Goal: Ask a question

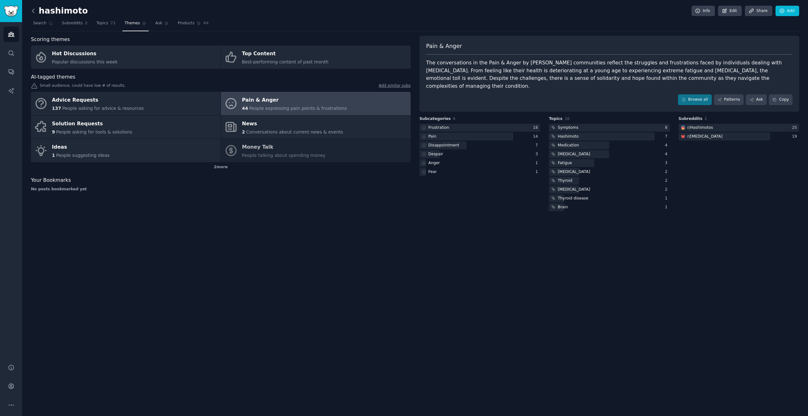
click at [33, 11] on icon at bounding box center [33, 11] width 7 height 7
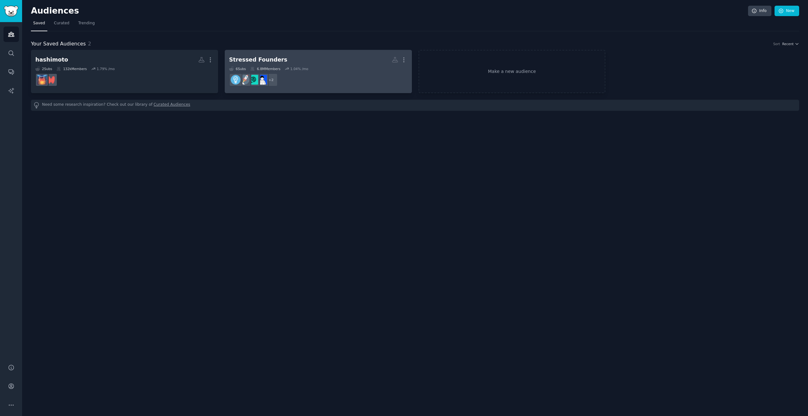
click at [258, 59] on div "Stressed Founders" at bounding box center [258, 60] width 58 height 8
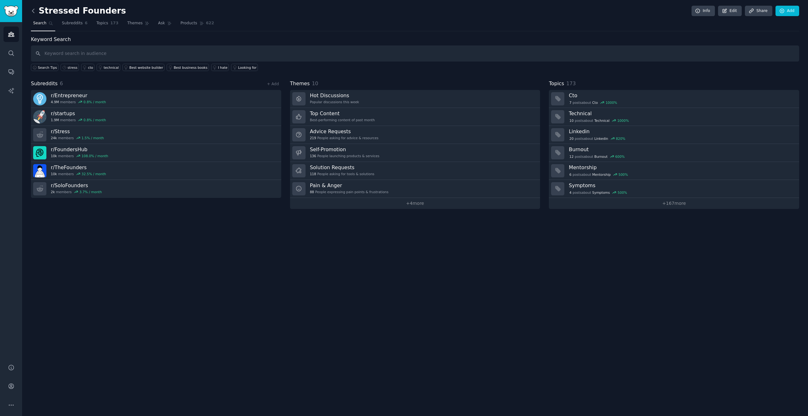
click at [34, 12] on icon at bounding box center [33, 11] width 7 height 7
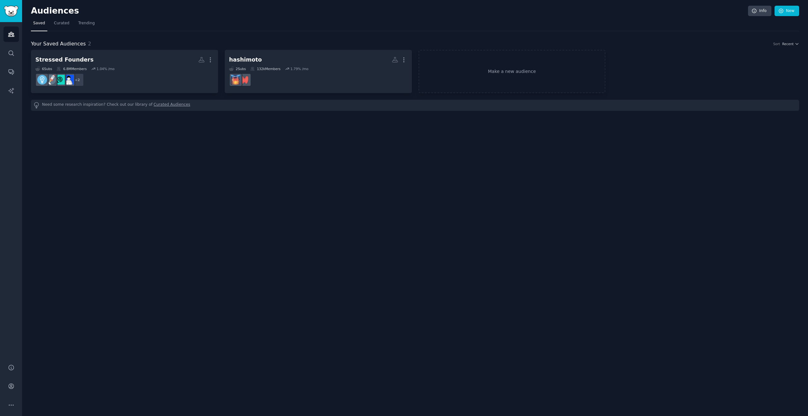
click at [471, 165] on div "Audiences Info New Saved Curated Trending Your Saved Audiences 2 Sort Recent St…" at bounding box center [415, 208] width 786 height 416
click at [14, 403] on icon "Sidebar" at bounding box center [11, 405] width 7 height 7
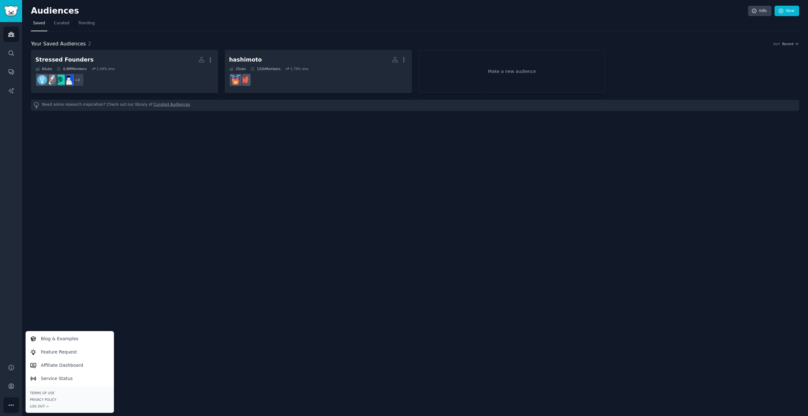
drag, startPoint x: 181, startPoint y: 315, endPoint x: 151, endPoint y: 333, distance: 34.7
click at [180, 315] on div "Audiences Info New Saved Curated Trending Your Saved Audiences 2 Sort Recent St…" at bounding box center [415, 208] width 786 height 416
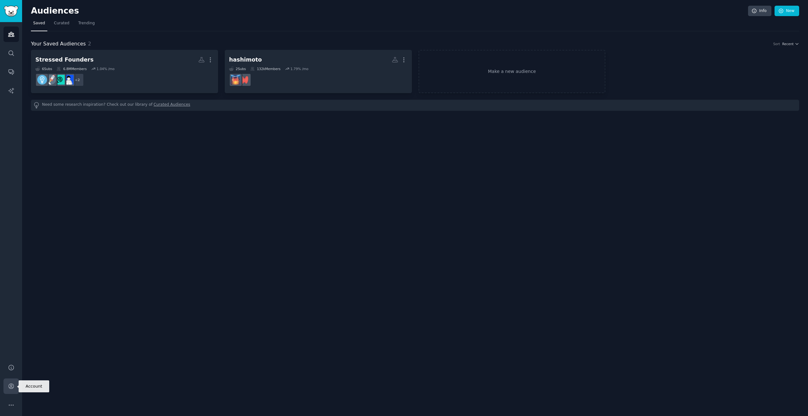
click at [14, 388] on icon "Sidebar" at bounding box center [11, 386] width 7 height 7
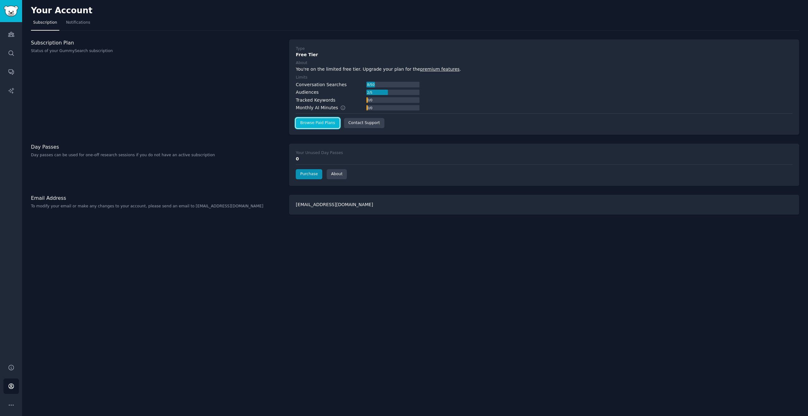
click at [320, 126] on link "Browse Paid Plans" at bounding box center [318, 123] width 44 height 10
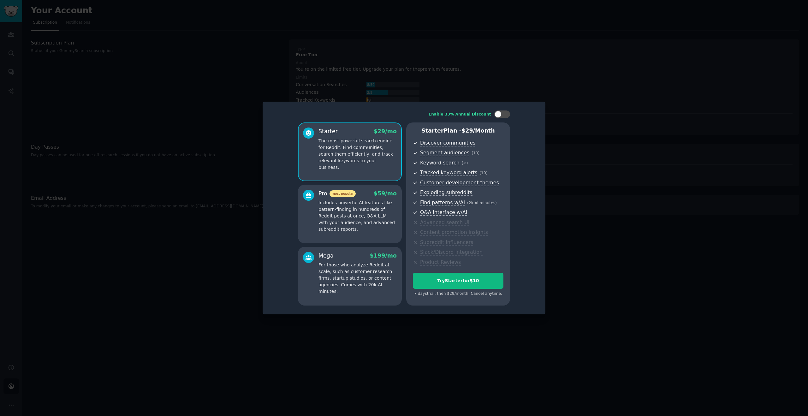
click at [346, 211] on p "Includes powerful AI features like pattern-finding in hundreds of Reddit posts …" at bounding box center [358, 216] width 78 height 33
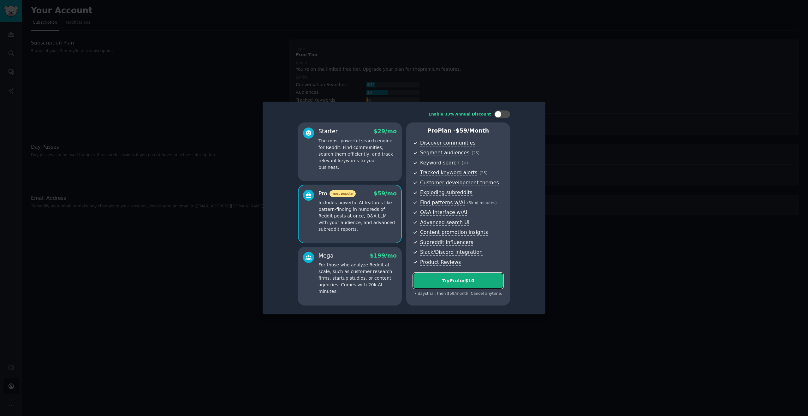
click at [434, 281] on div "Try Pro for $10" at bounding box center [458, 281] width 90 height 7
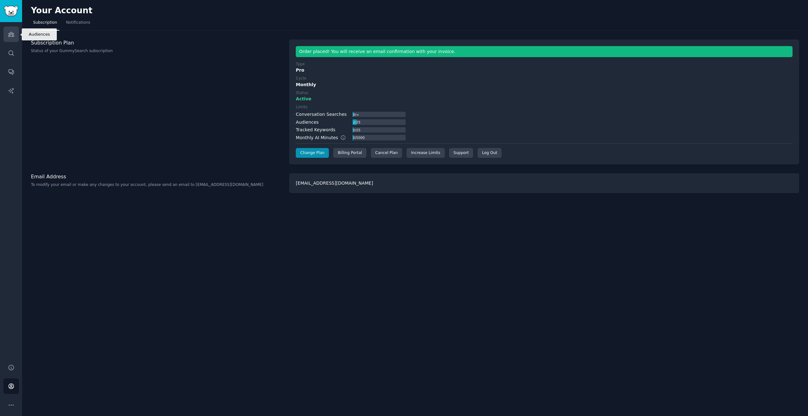
click at [10, 36] on icon "Sidebar" at bounding box center [11, 34] width 7 height 7
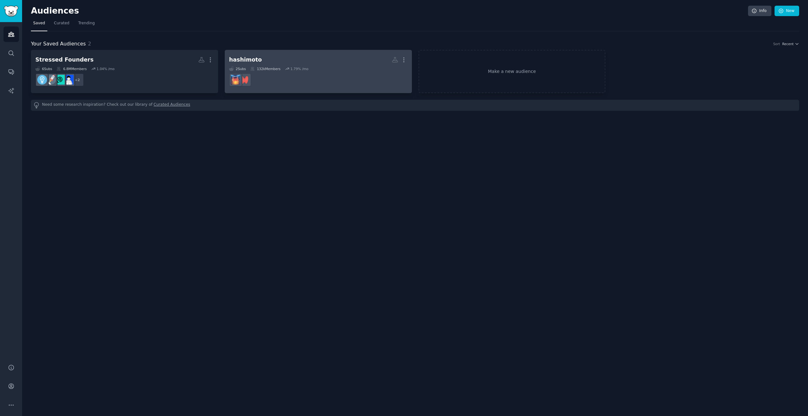
click at [265, 64] on h2 "hashimoto More" at bounding box center [318, 59] width 178 height 11
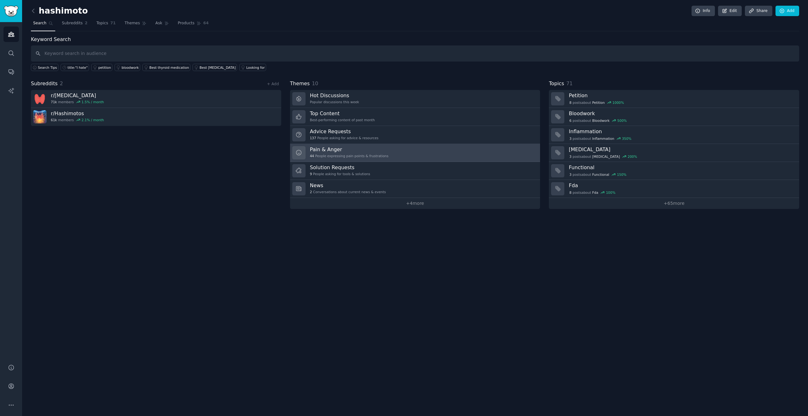
click at [384, 146] on h3 "Pain & Anger" at bounding box center [349, 149] width 79 height 7
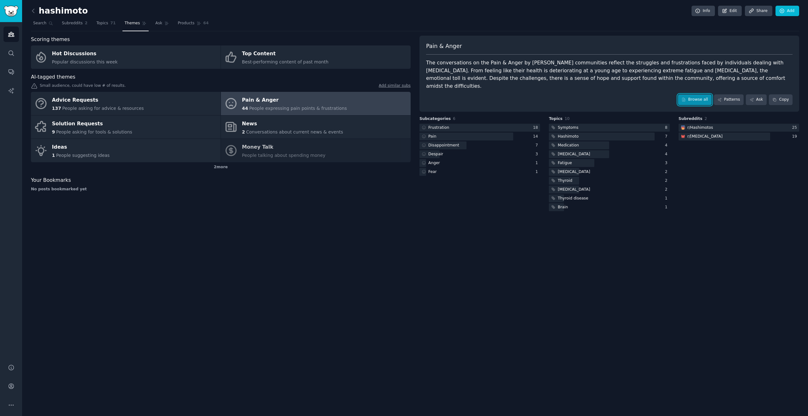
click at [696, 94] on link "Browse all" at bounding box center [695, 99] width 34 height 11
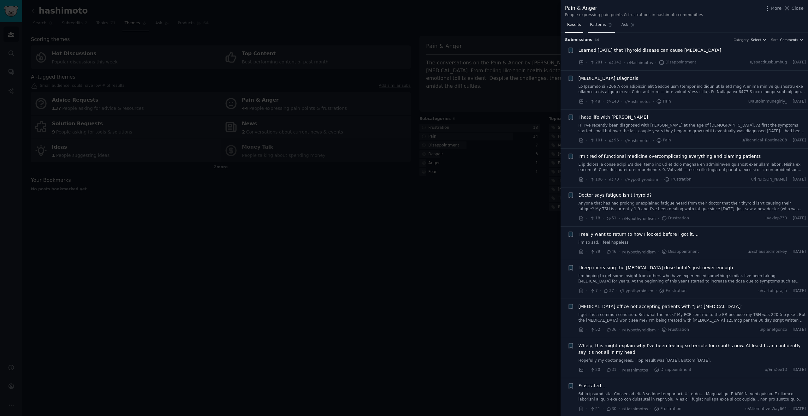
click at [605, 27] on span "Patterns" at bounding box center [598, 25] width 16 height 6
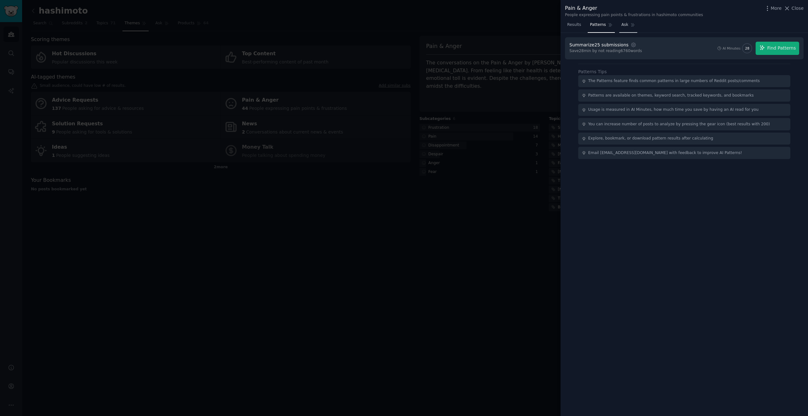
click at [623, 27] on link "Ask" at bounding box center [629, 26] width 18 height 13
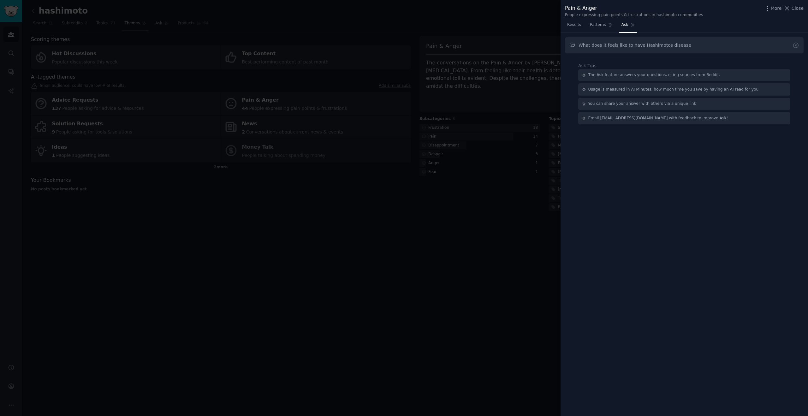
type input "What does it feels like to have Hashimotos disease"
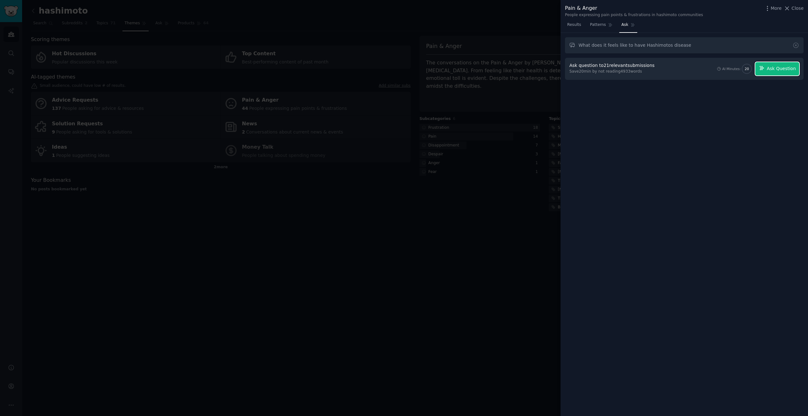
click at [768, 69] on button "Ask Question" at bounding box center [778, 68] width 44 height 13
